Goal: Task Accomplishment & Management: Use online tool/utility

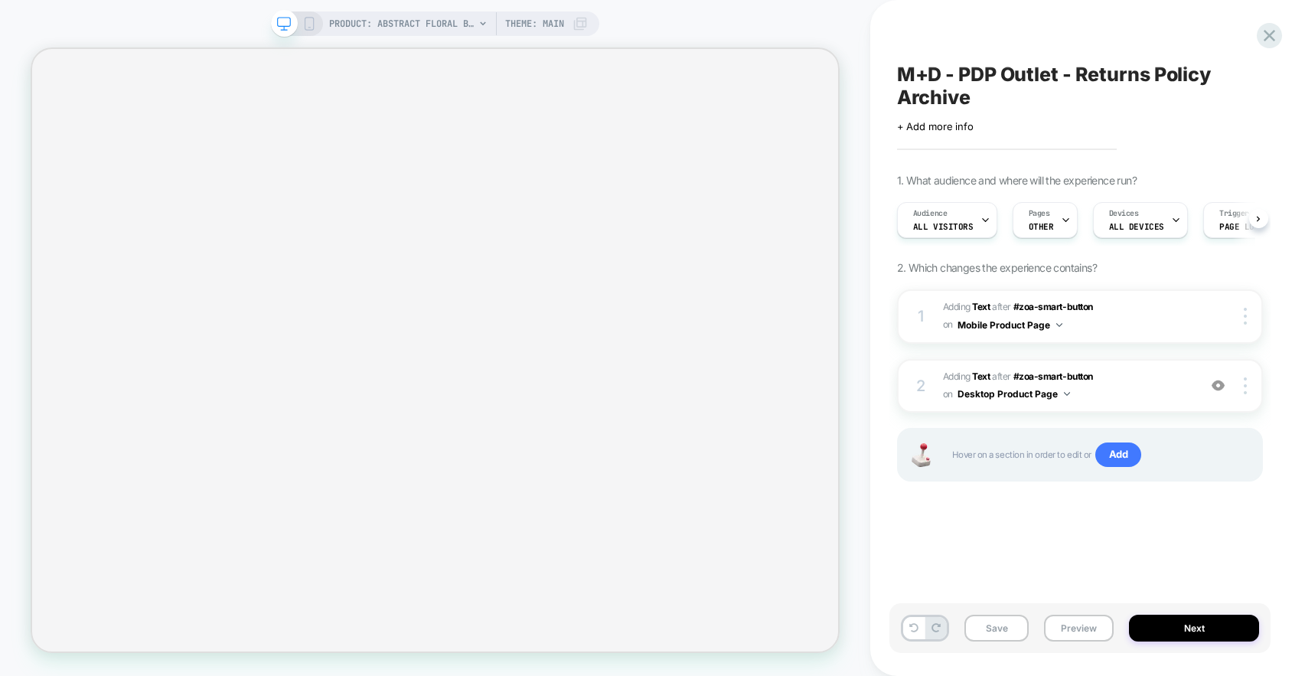
scroll to position [0, 1]
click at [308, 25] on icon at bounding box center [309, 24] width 14 height 14
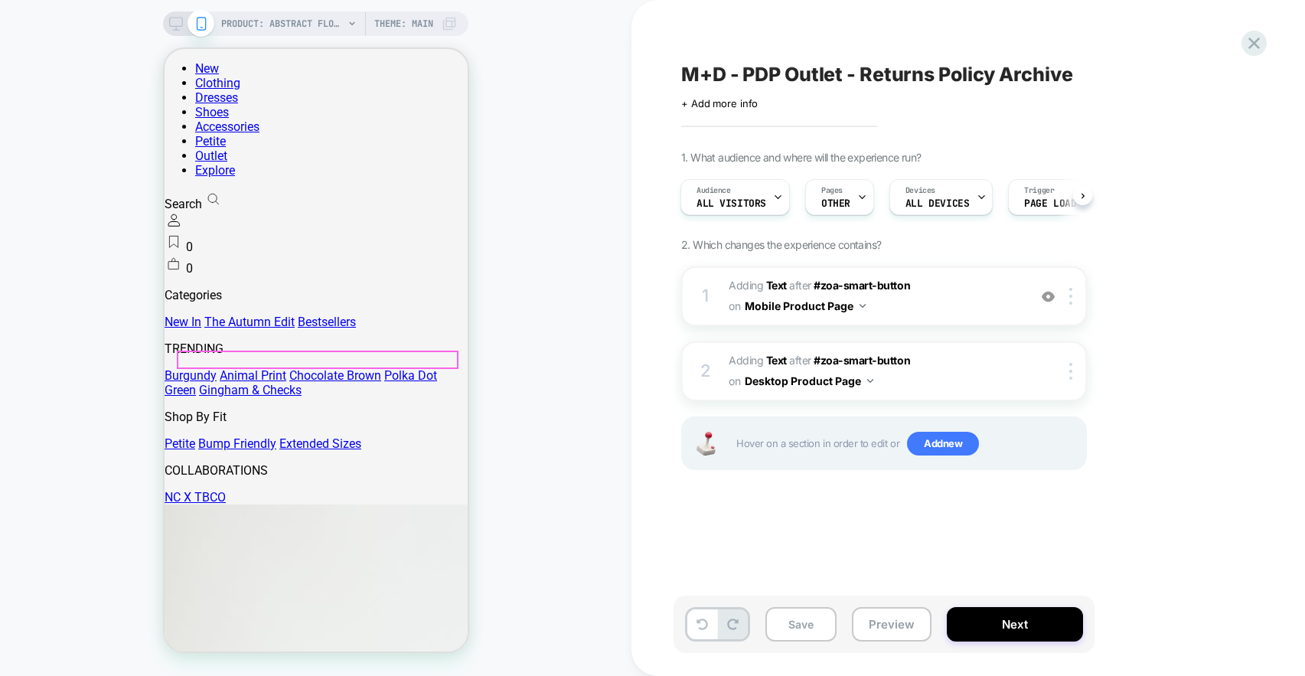
scroll to position [407, 0]
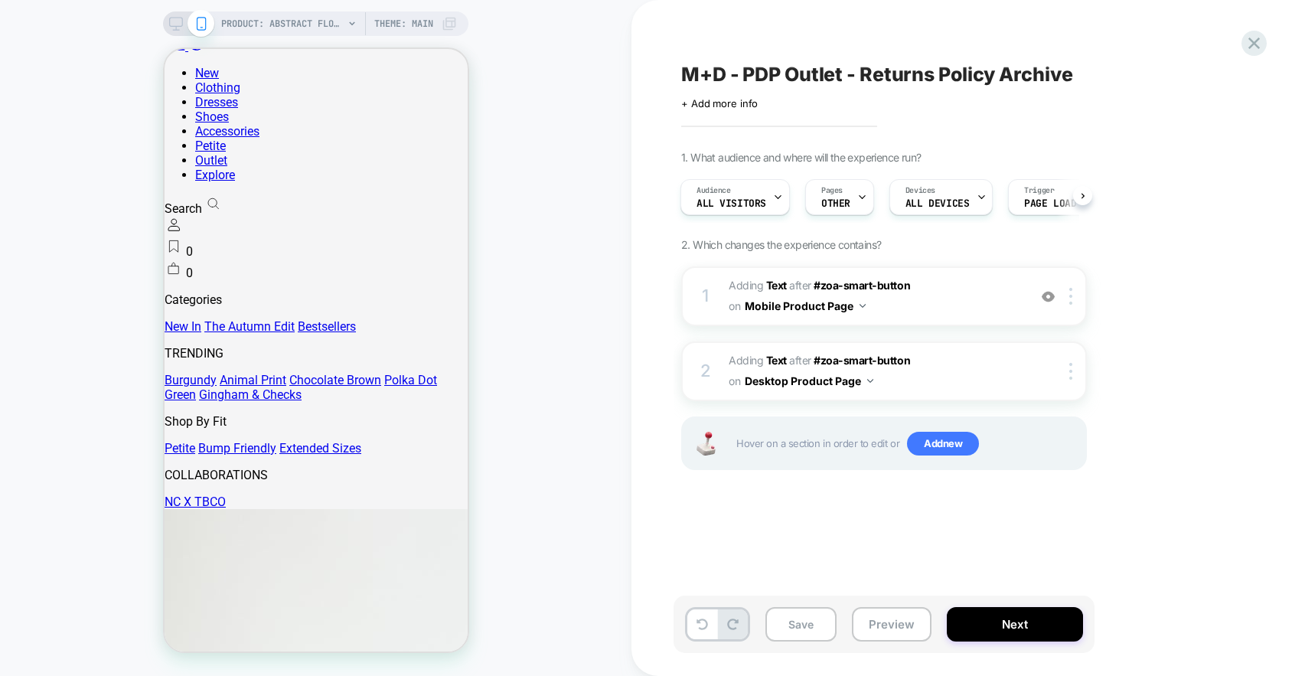
click at [181, 23] on rect at bounding box center [176, 22] width 13 height 8
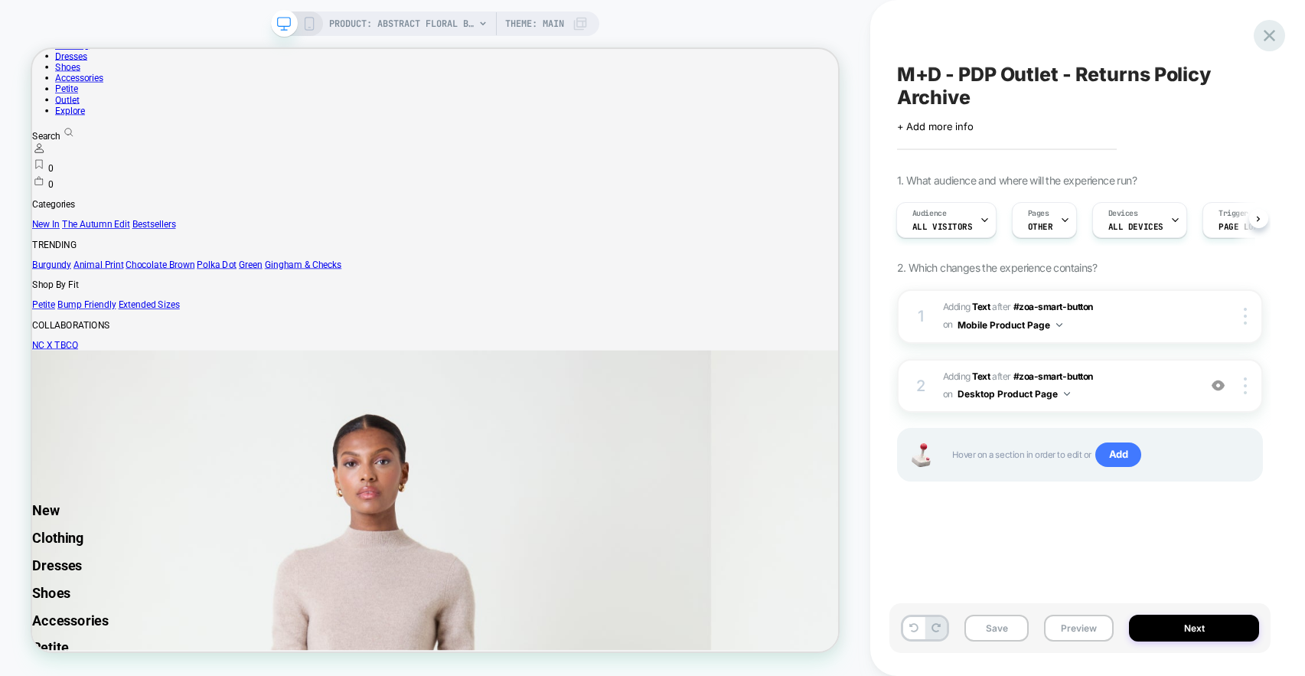
click at [1268, 36] on icon at bounding box center [1268, 35] width 11 height 11
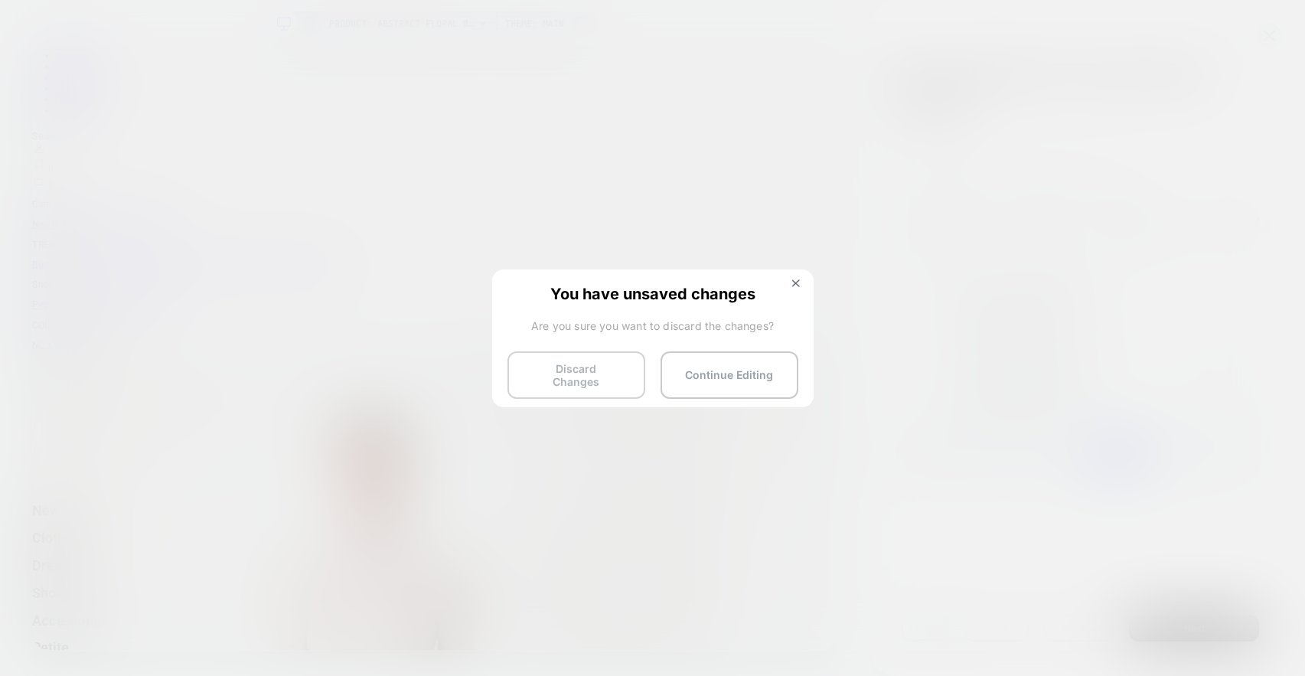
click at [601, 370] on button "Discard Changes" at bounding box center [576, 374] width 138 height 47
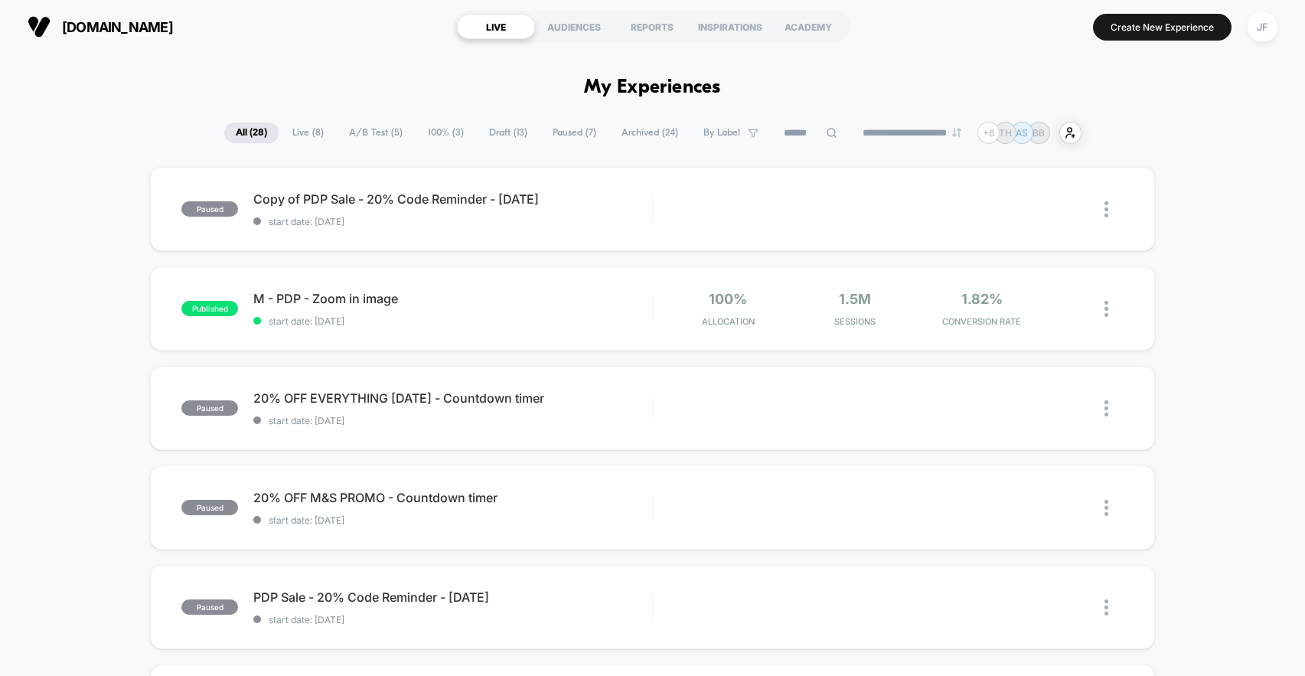
click at [487, 130] on span "Draft ( 13 )" at bounding box center [507, 132] width 61 height 21
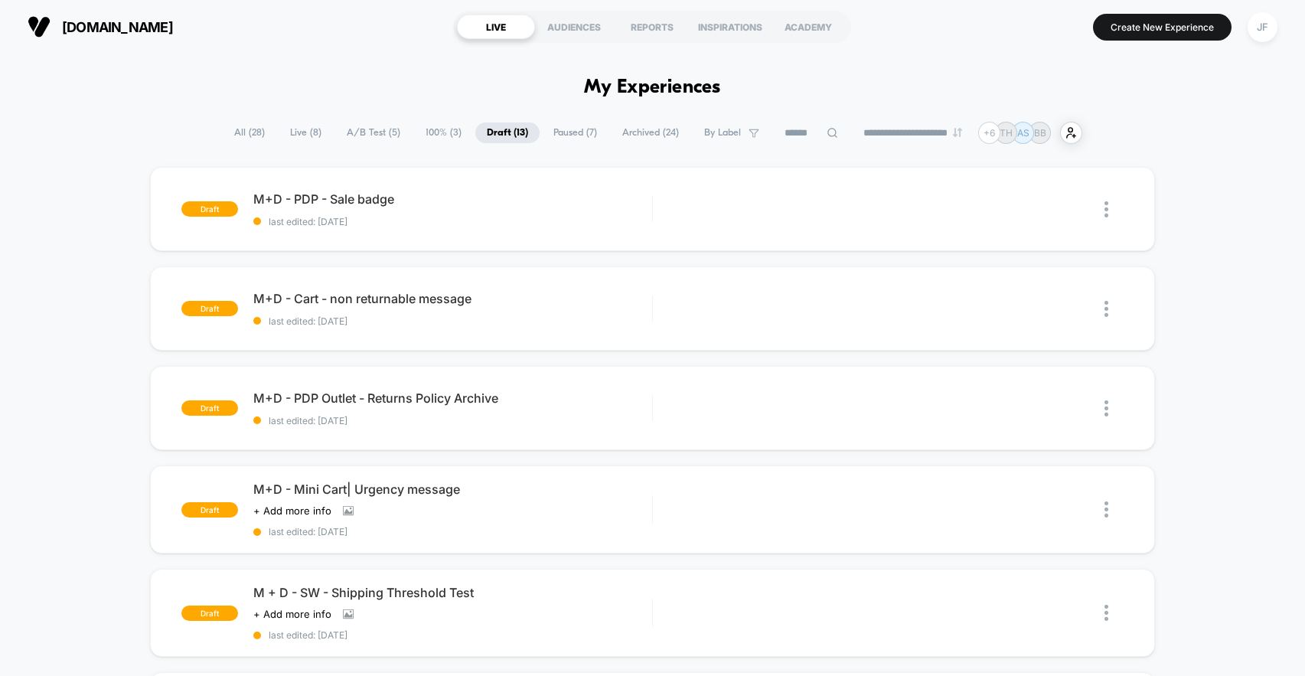
click at [242, 132] on span "All ( 28 )" at bounding box center [250, 132] width 54 height 21
